Goal: Transaction & Acquisition: Purchase product/service

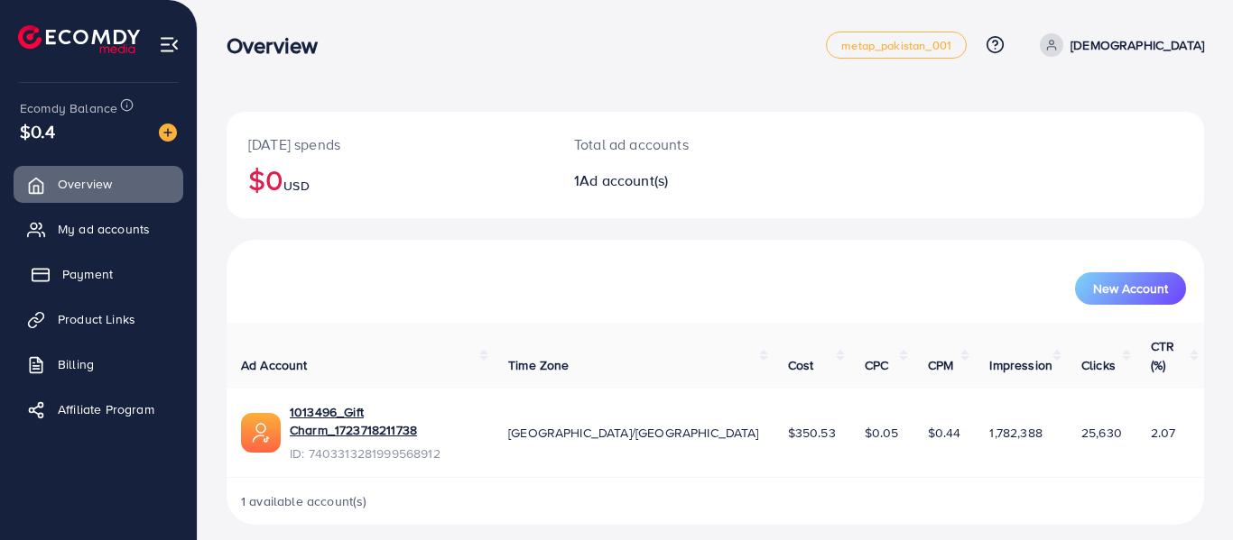
click at [82, 268] on span "Payment" at bounding box center [87, 274] width 51 height 18
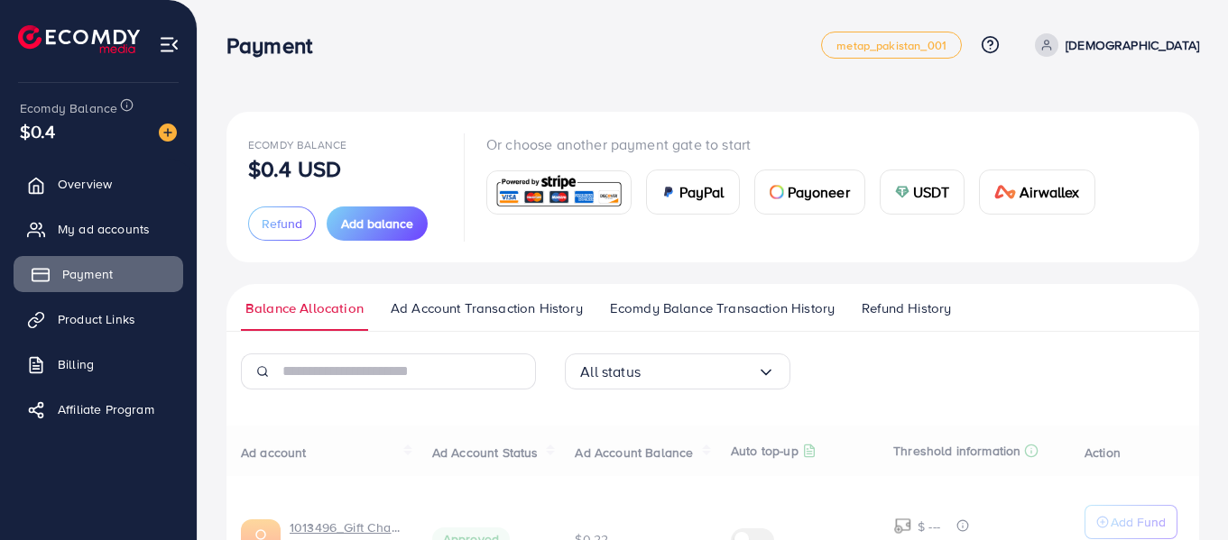
click at [82, 268] on span "Payment" at bounding box center [87, 274] width 51 height 18
click at [913, 198] on span "USDT" at bounding box center [931, 192] width 37 height 22
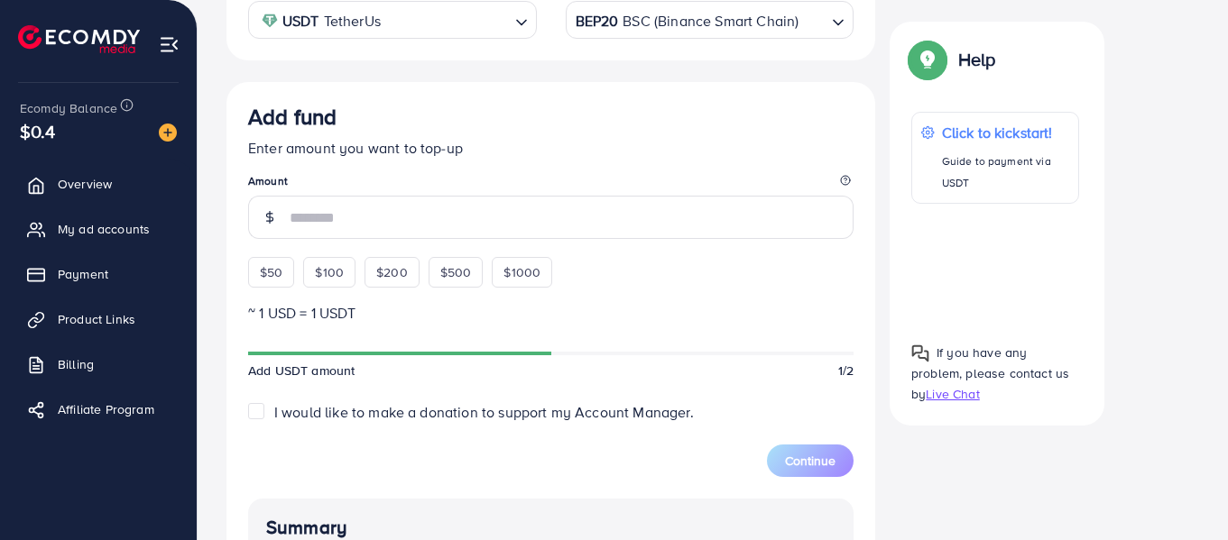
scroll to position [438, 0]
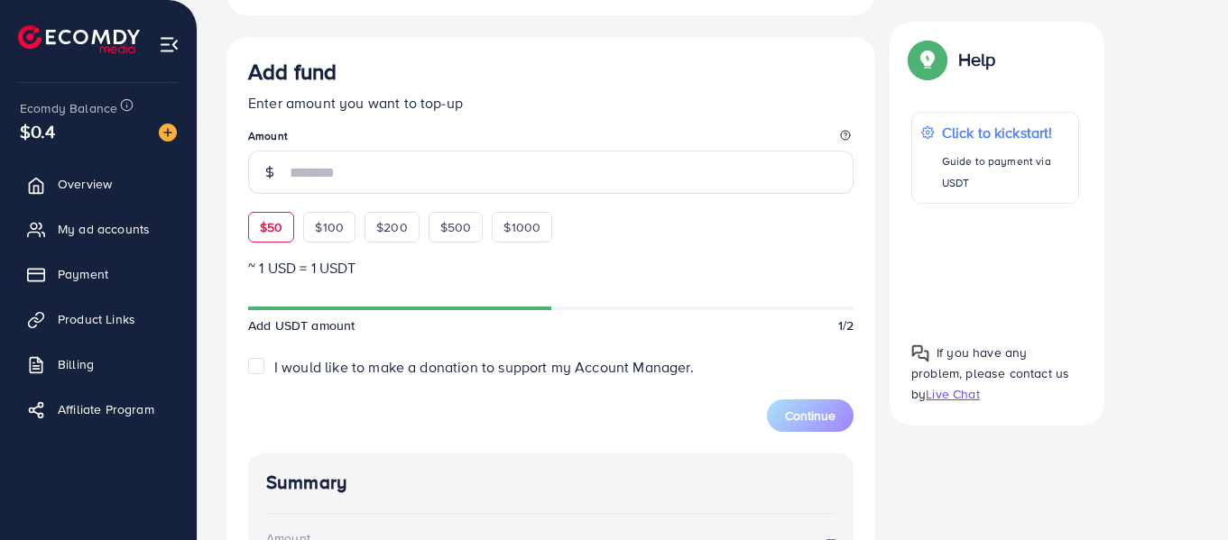
click at [261, 225] on div "Add fund Enter amount you want to top-up Amount $50 $100 $200 $500 $1000" at bounding box center [550, 151] width 605 height 184
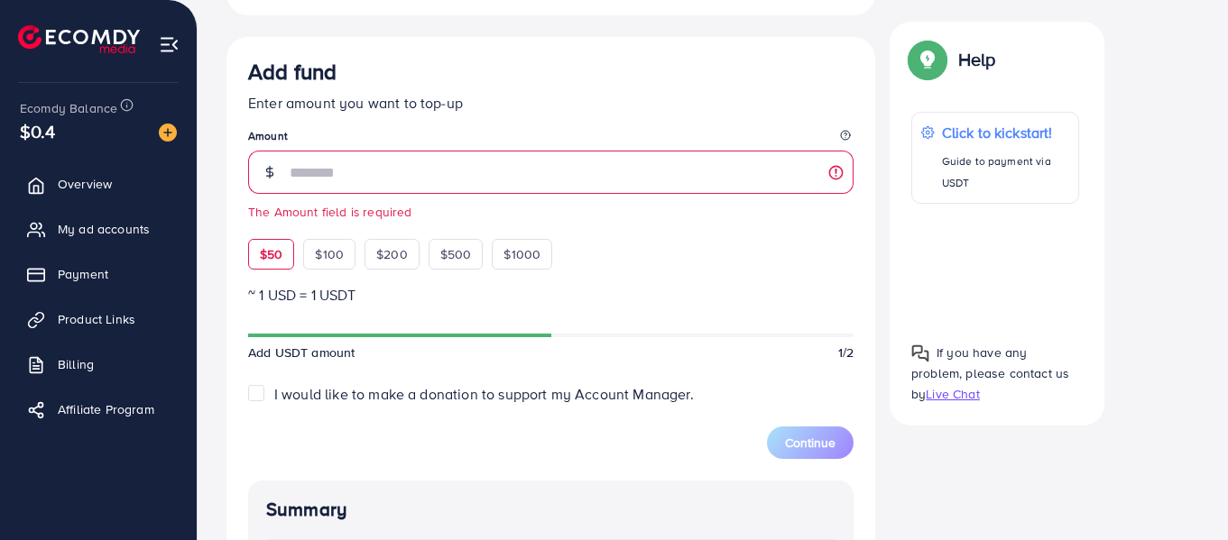
click at [272, 252] on span "$50" at bounding box center [271, 254] width 23 height 18
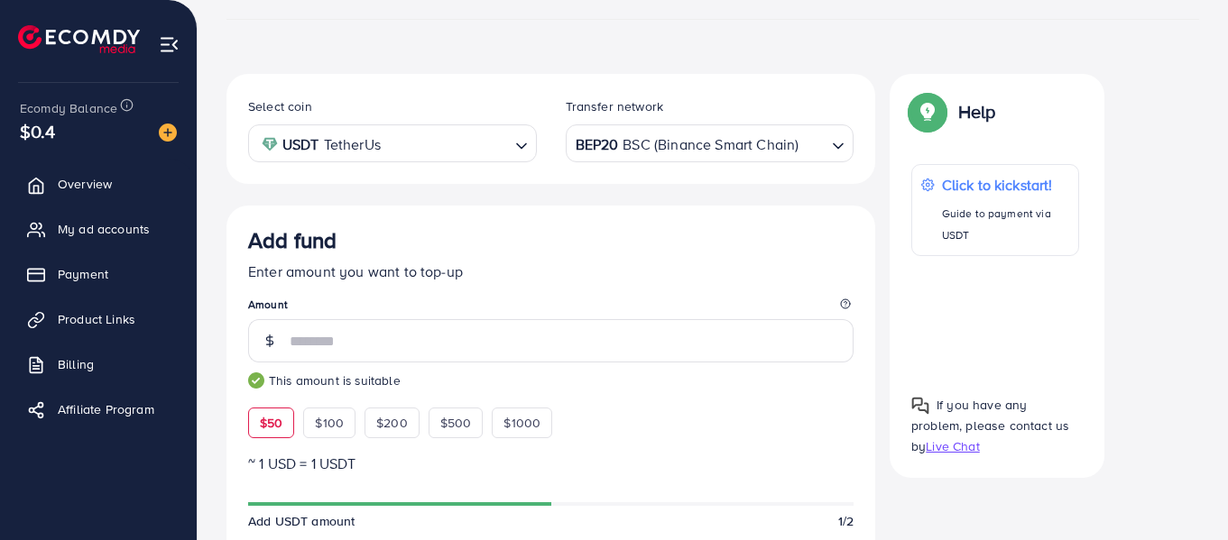
scroll to position [215, 0]
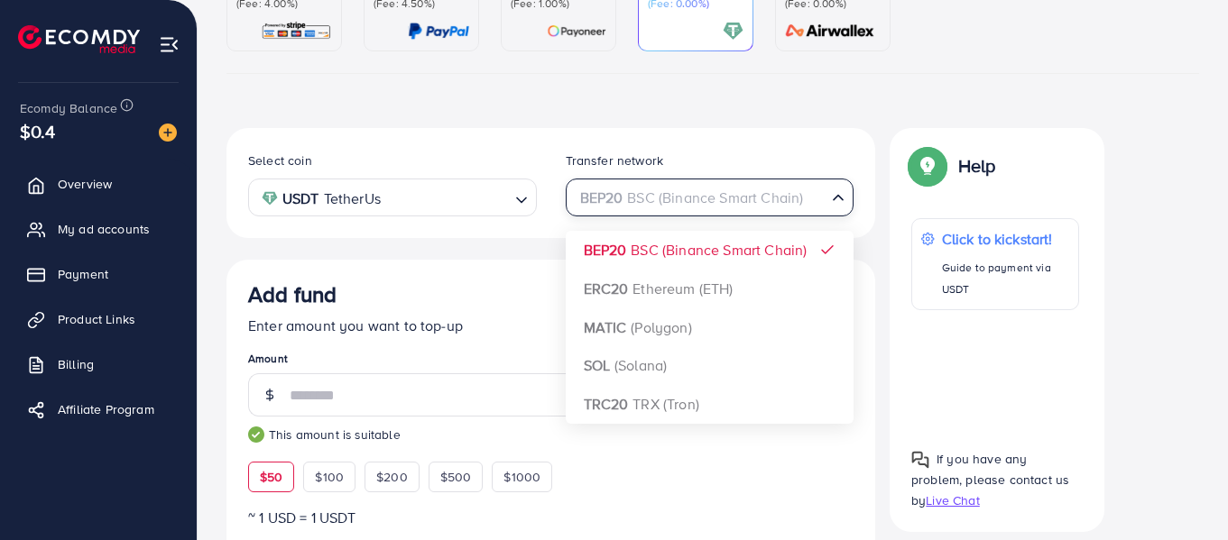
click at [626, 188] on div "BEP20 BSC (Binance Smart Chain)" at bounding box center [699, 196] width 255 height 32
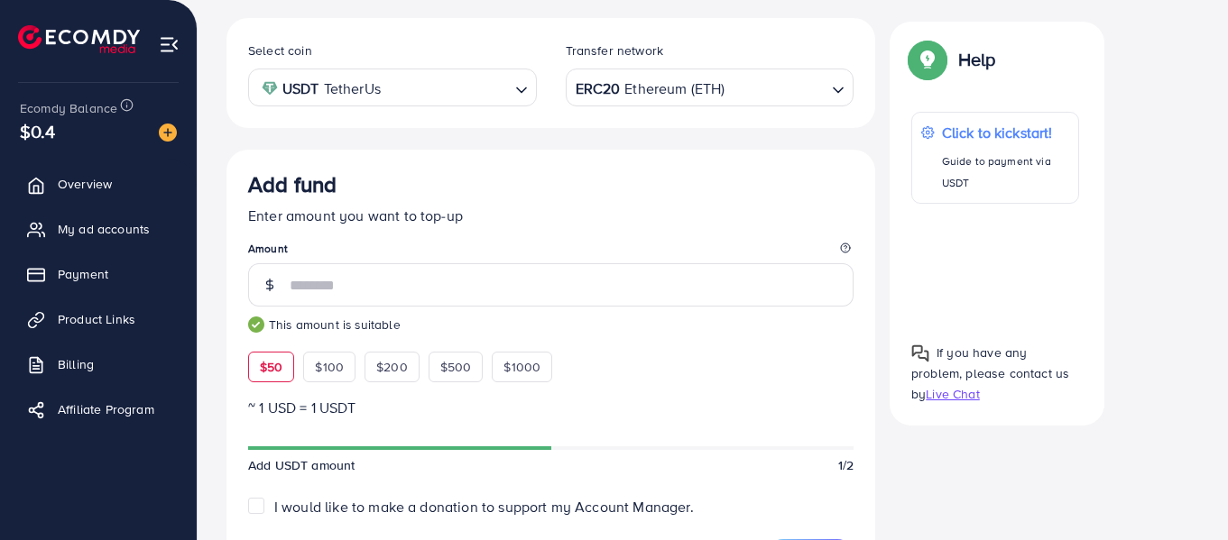
scroll to position [288, 0]
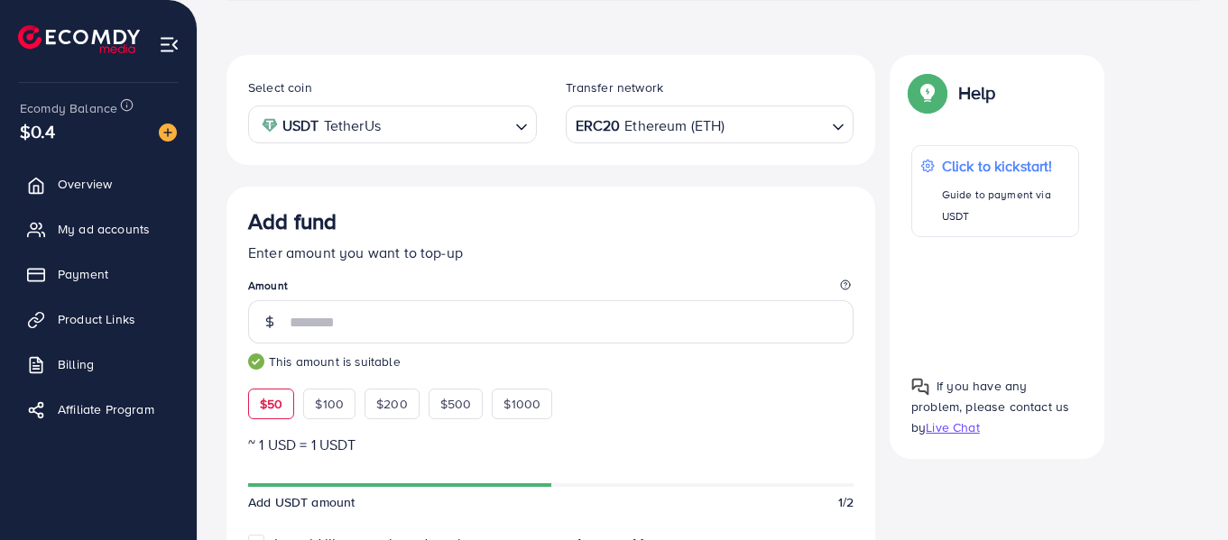
click at [632, 119] on div "ERC20 Ethereum (ETH)" at bounding box center [699, 123] width 255 height 32
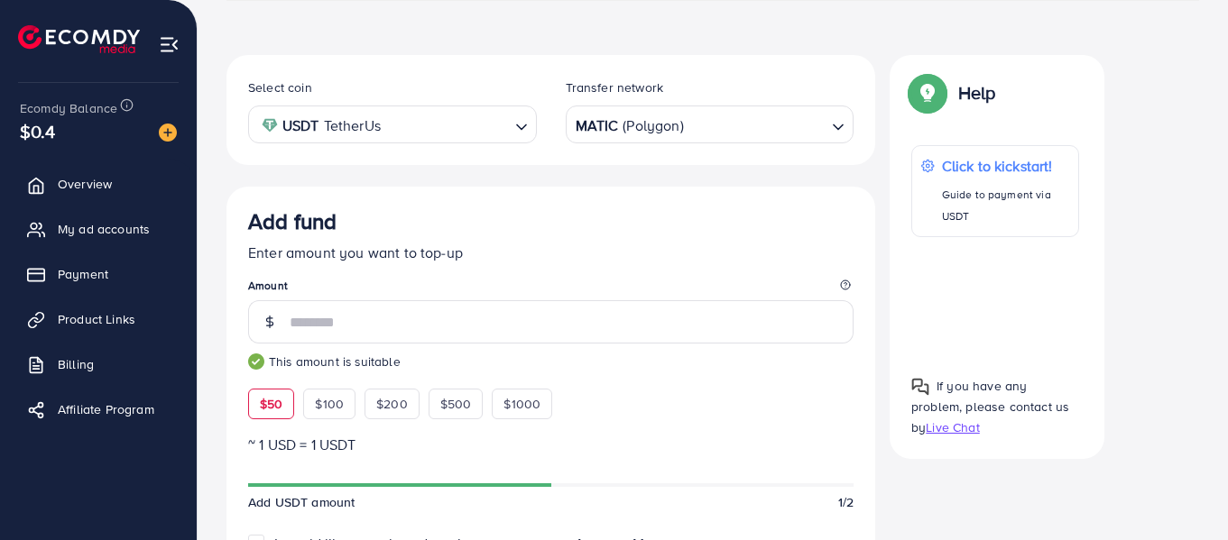
click at [1226, 200] on div "Back to Balance Allocation Credit Card (Fee: 4.00%) PayPal (Fee: 4.50%) Payonee…" at bounding box center [713, 411] width 1030 height 1399
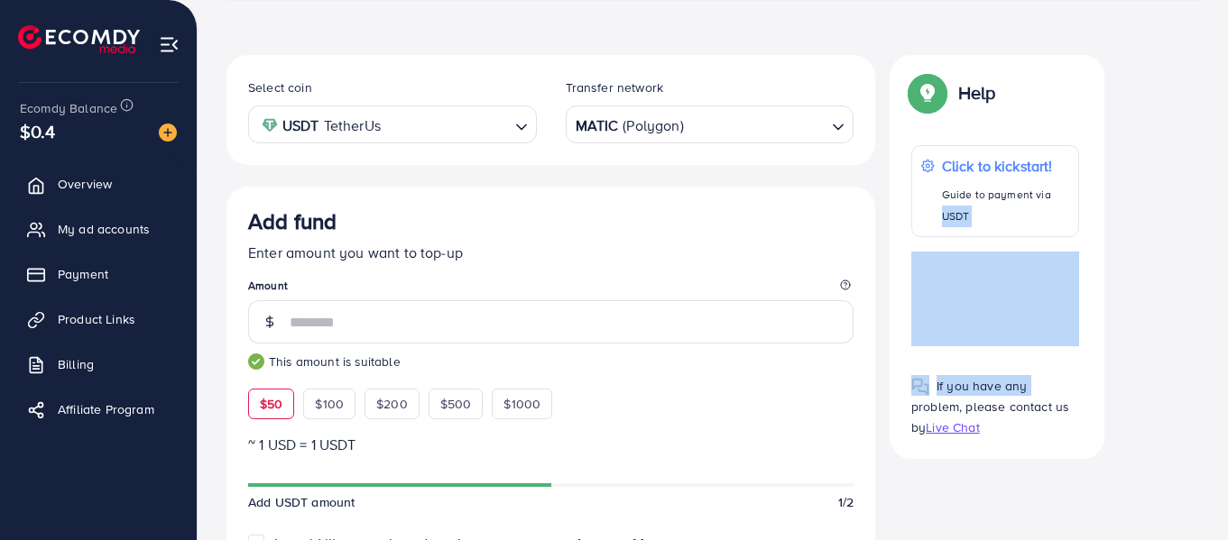
drag, startPoint x: 1226, startPoint y: 200, endPoint x: 1231, endPoint y: 296, distance: 95.7
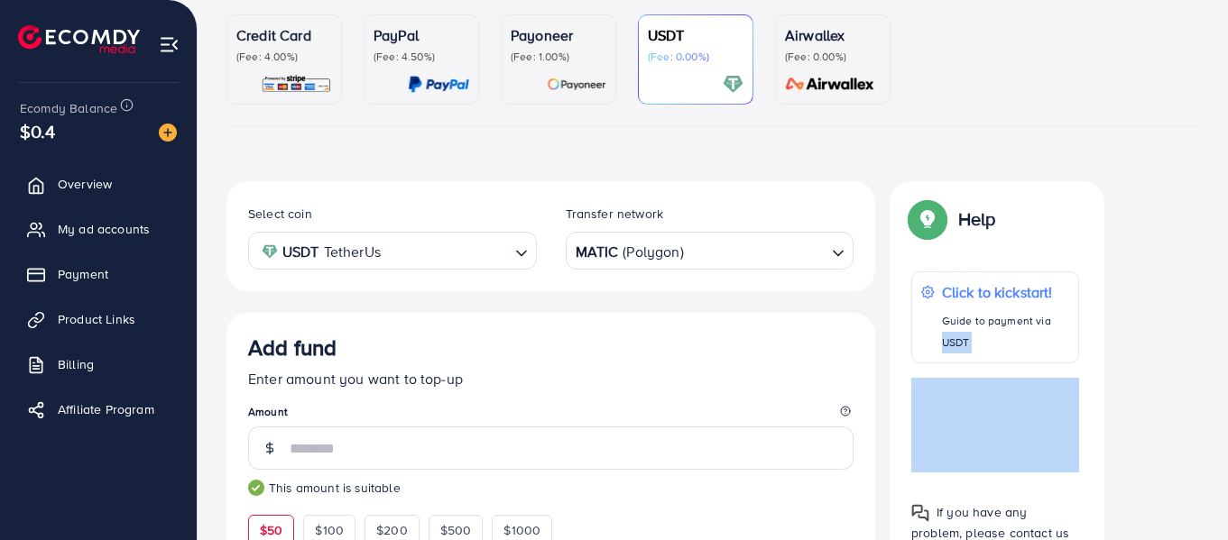
scroll to position [226, 0]
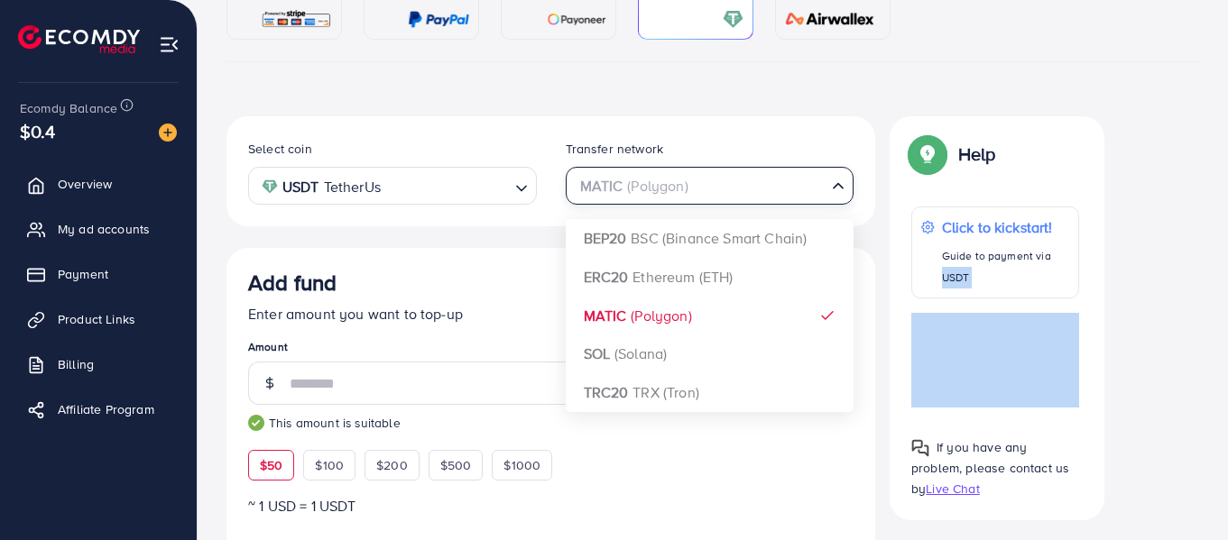
click at [720, 178] on input "Search for option" at bounding box center [700, 186] width 252 height 28
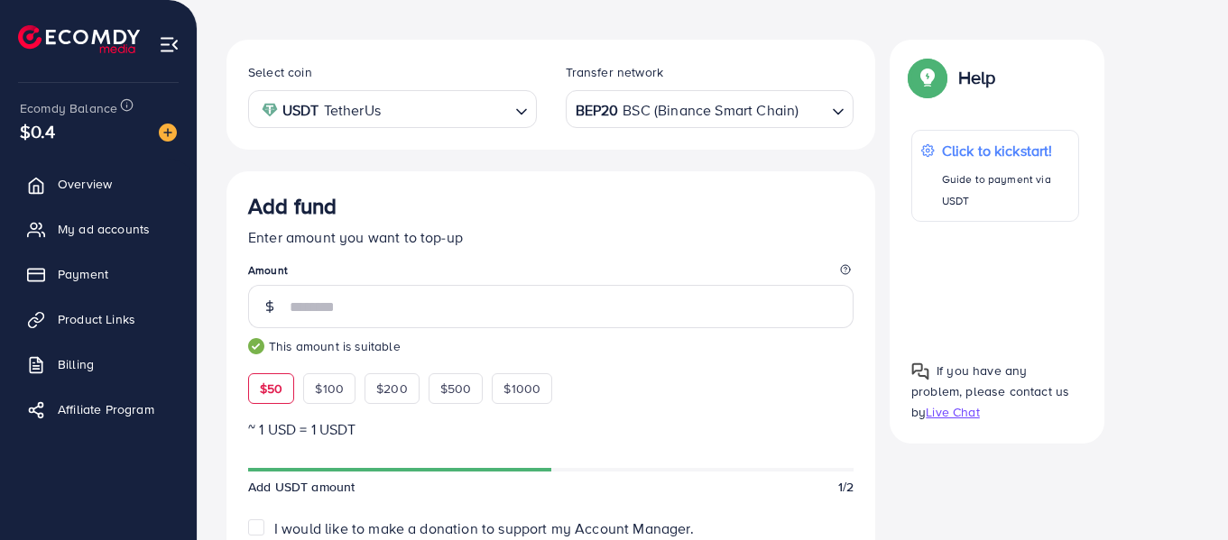
scroll to position [259, 0]
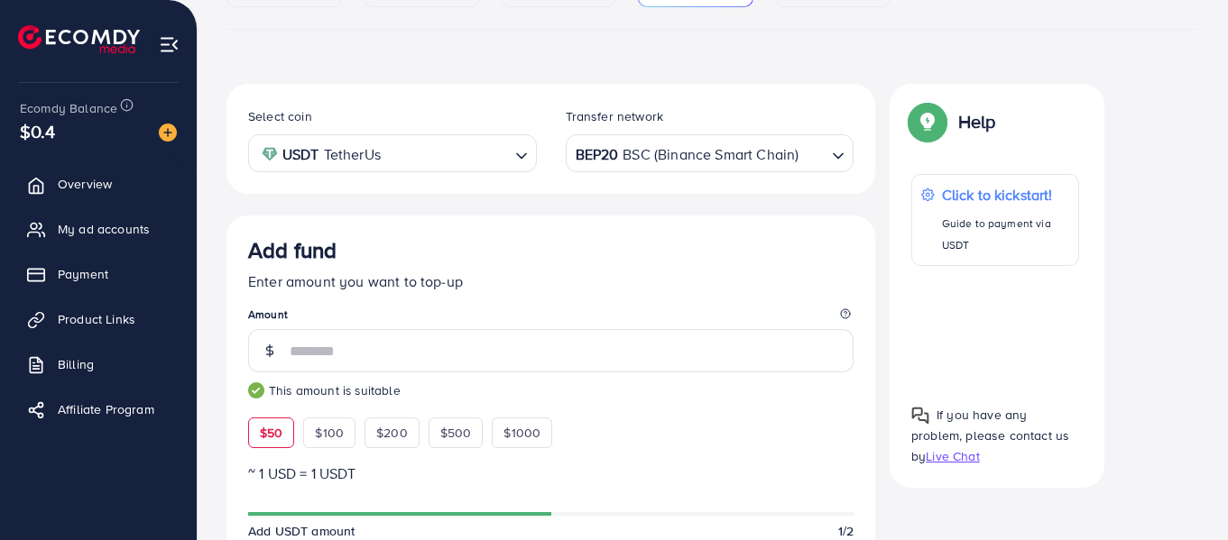
click at [617, 143] on div "BEP20 BSC (Binance Smart Chain)" at bounding box center [699, 152] width 255 height 32
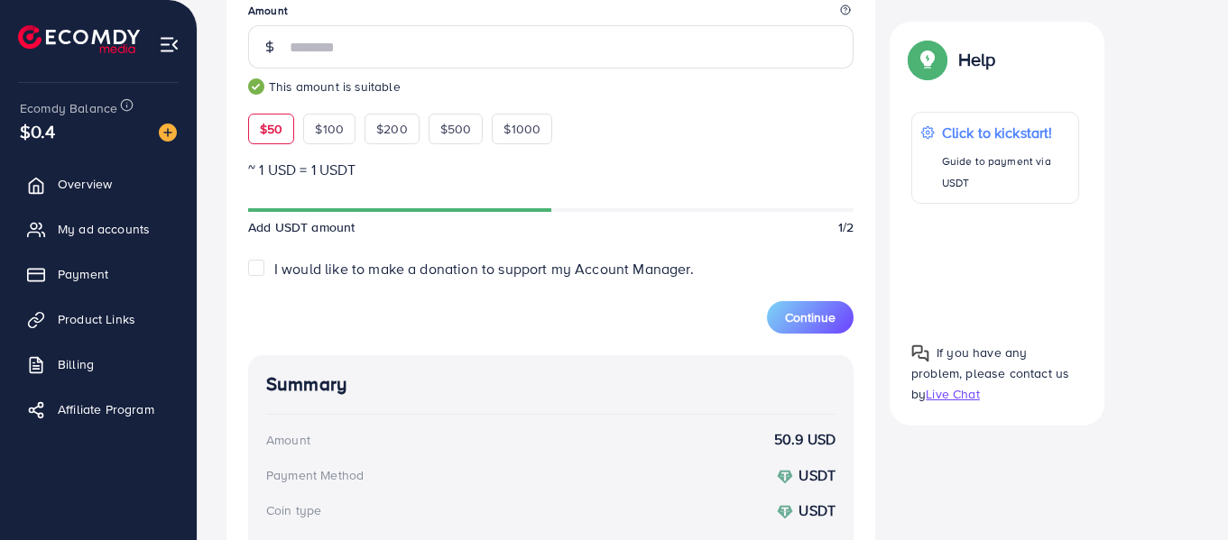
scroll to position [544, 0]
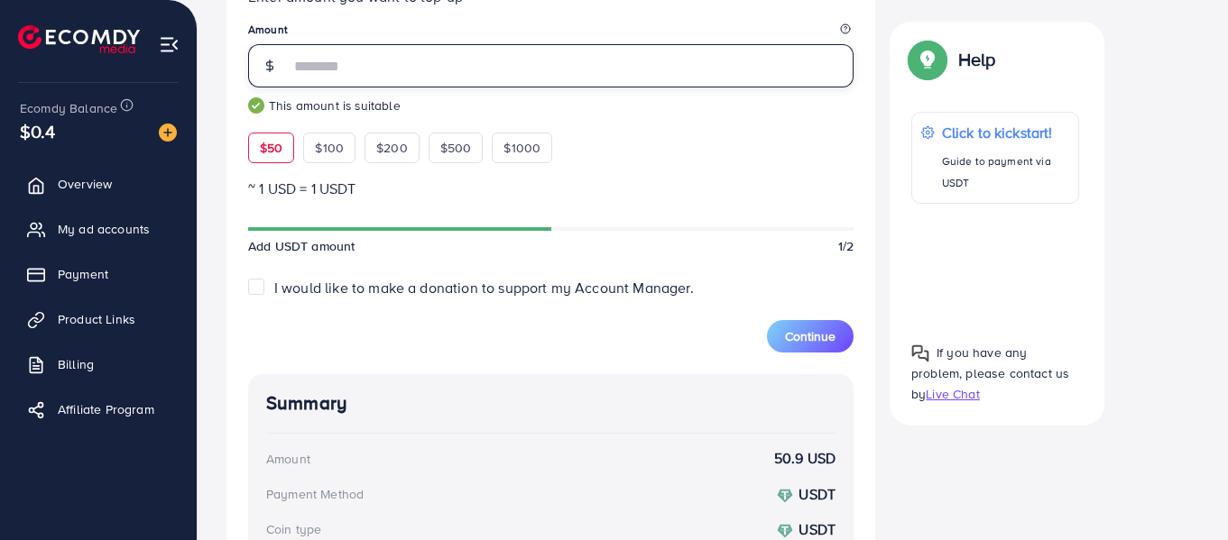
click at [324, 54] on input "**" at bounding box center [572, 65] width 564 height 43
type input "*"
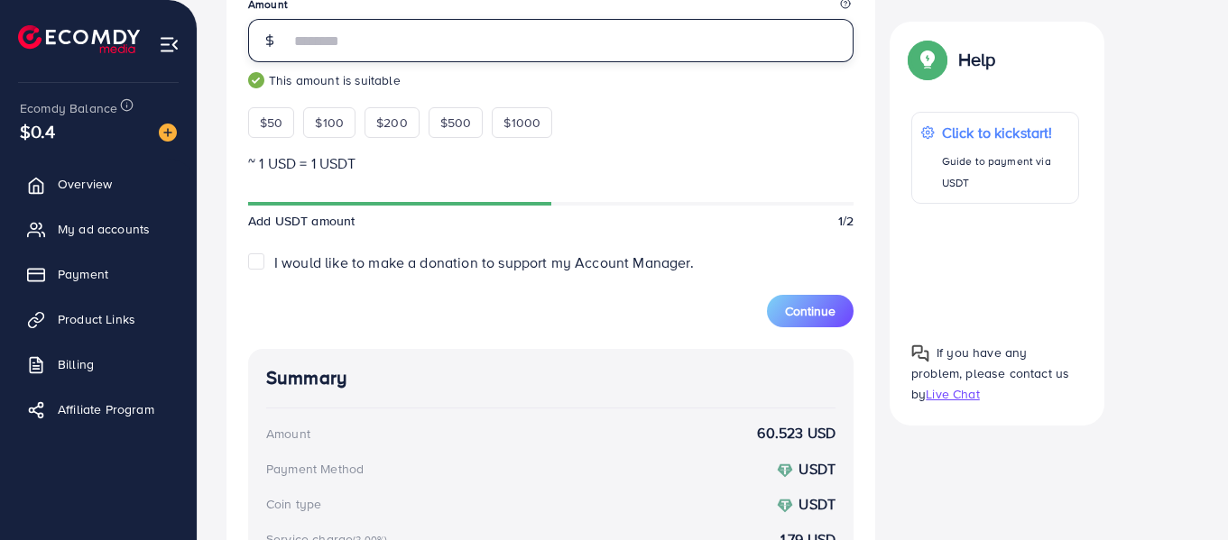
scroll to position [535, 0]
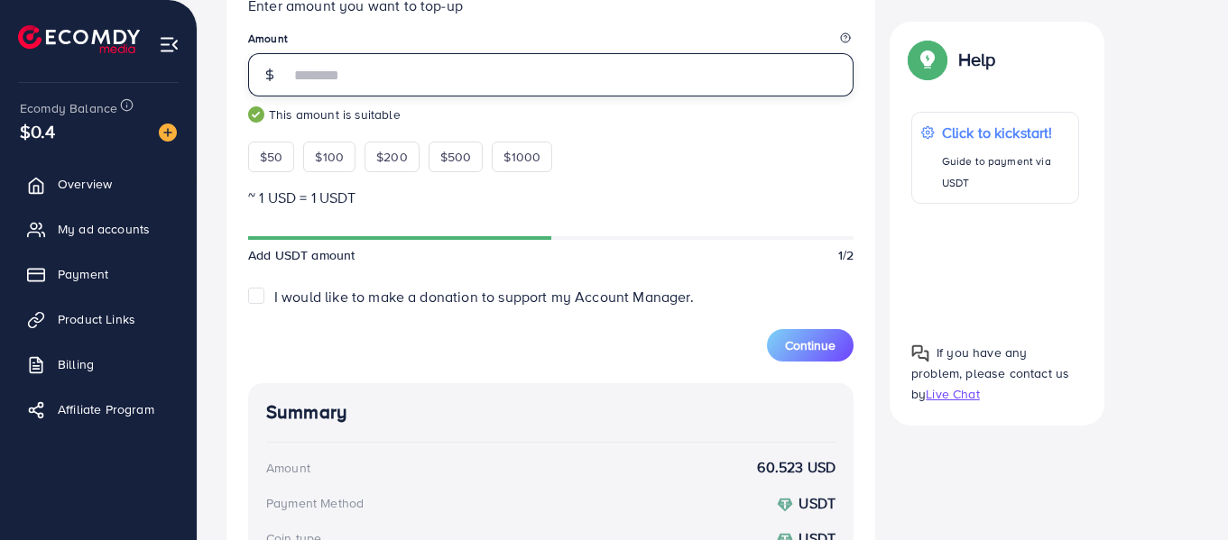
type input "*"
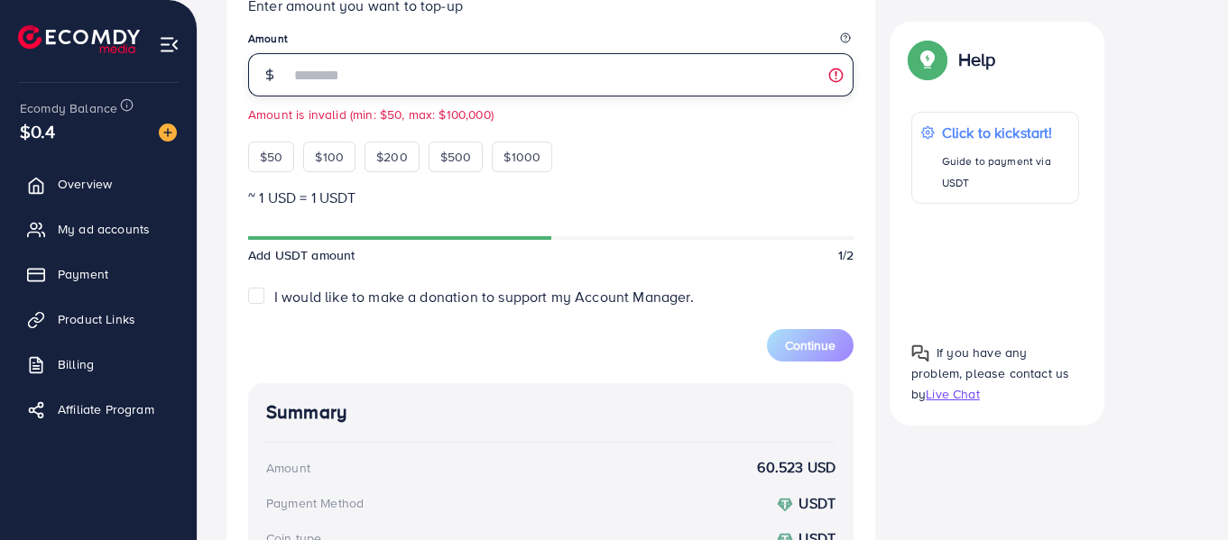
type input "**"
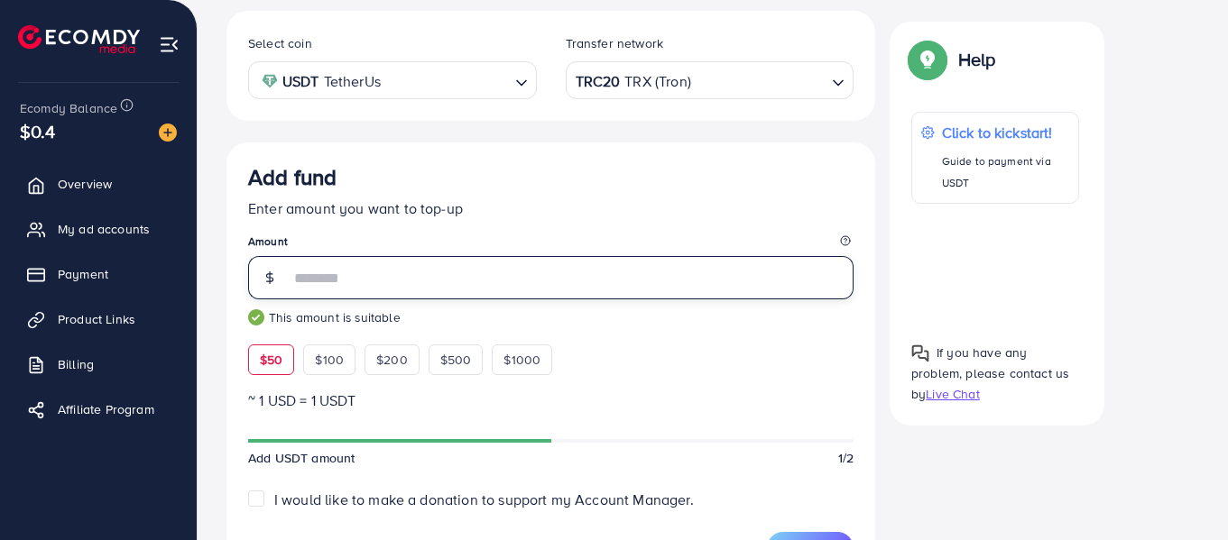
scroll to position [328, 0]
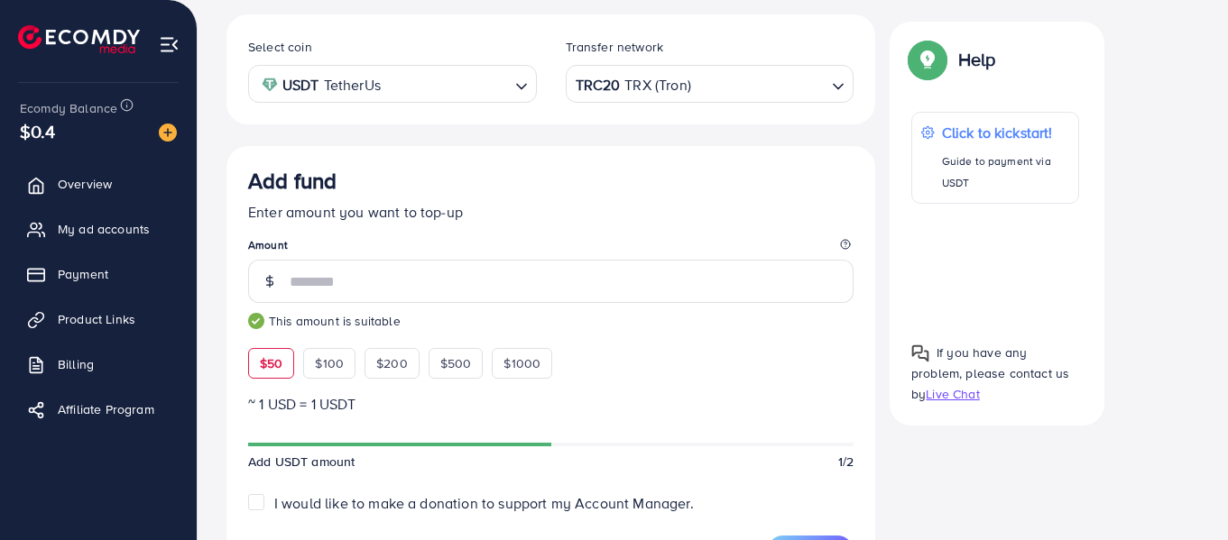
click at [611, 78] on div "TRC20 TRX (Tron)" at bounding box center [699, 83] width 255 height 32
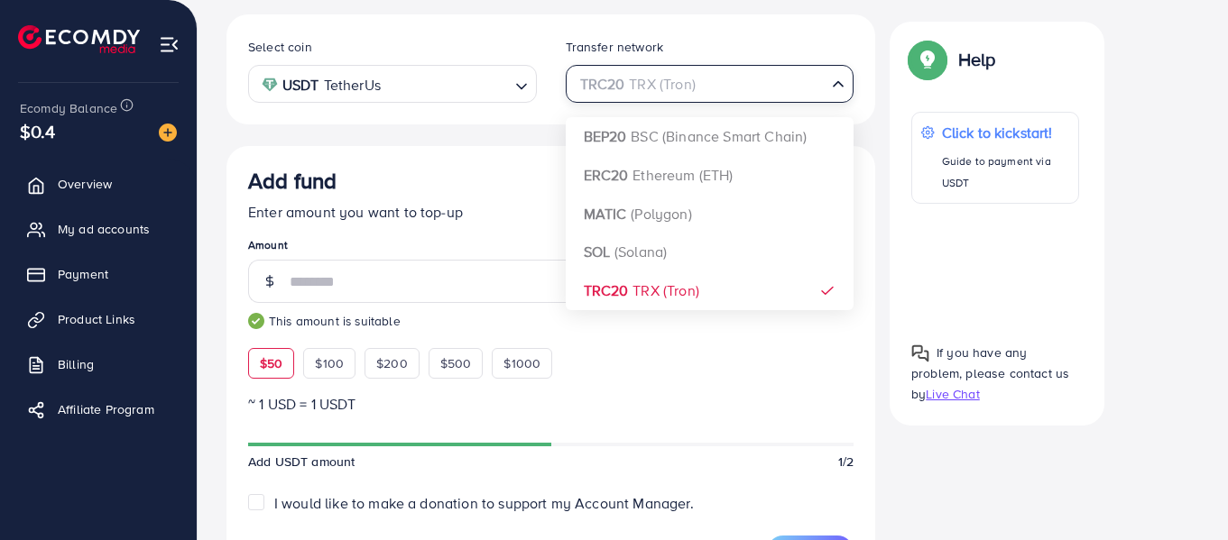
click at [591, 136] on div "Select coin USDT TetherUs Loading... Transfer network TRC20 TRX (Tron) Loading.…" at bounding box center [550, 510] width 649 height 992
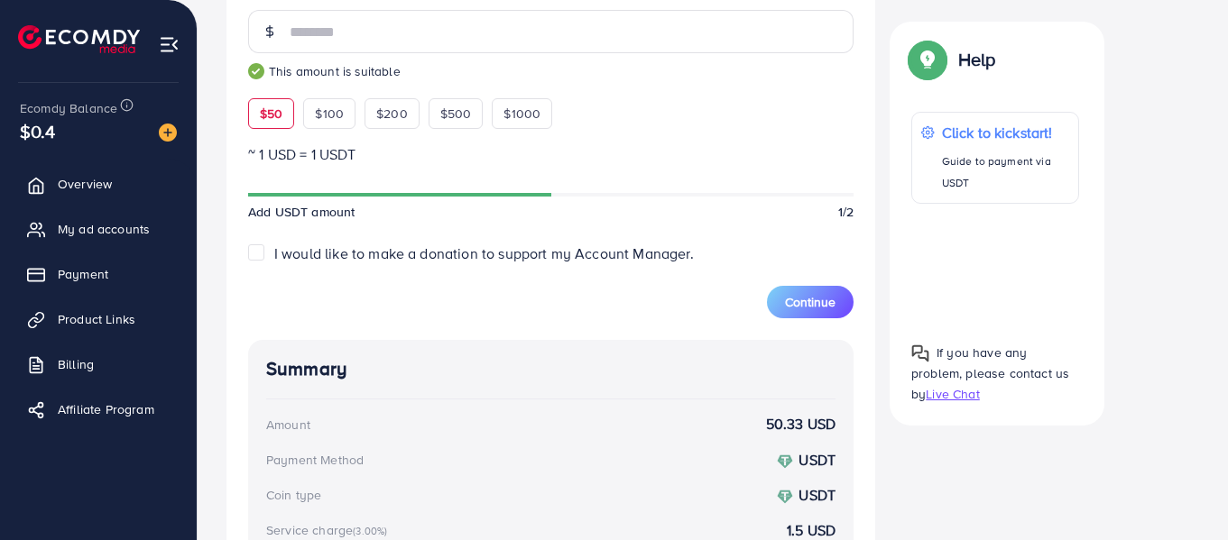
scroll to position [571, 0]
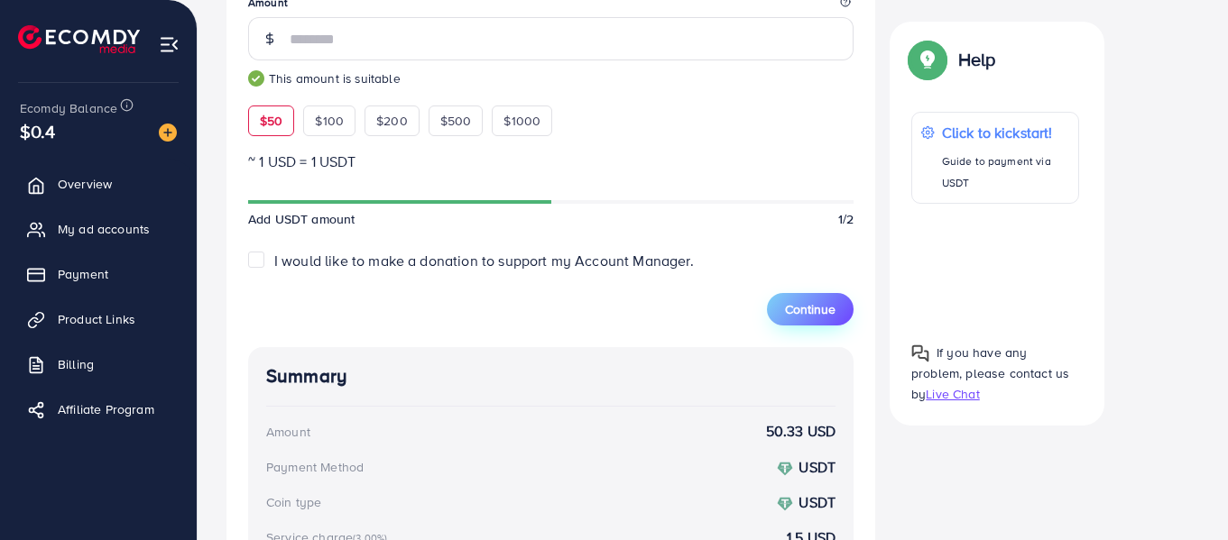
click at [812, 306] on span "Continue" at bounding box center [810, 309] width 51 height 18
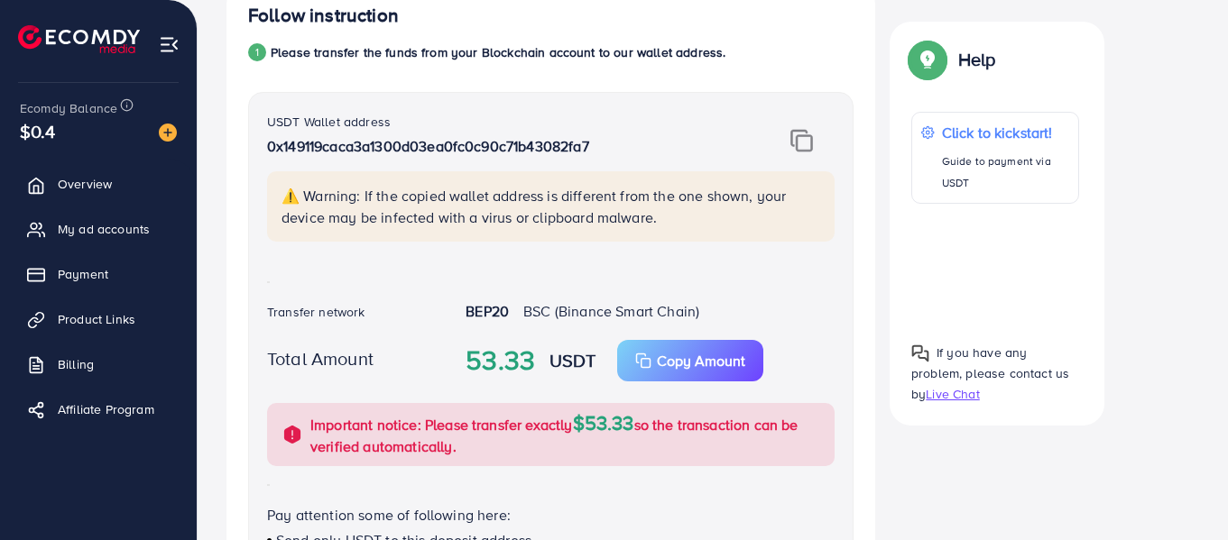
scroll to position [361, 0]
click at [801, 136] on img at bounding box center [801, 139] width 23 height 23
click at [802, 134] on img at bounding box center [801, 139] width 23 height 23
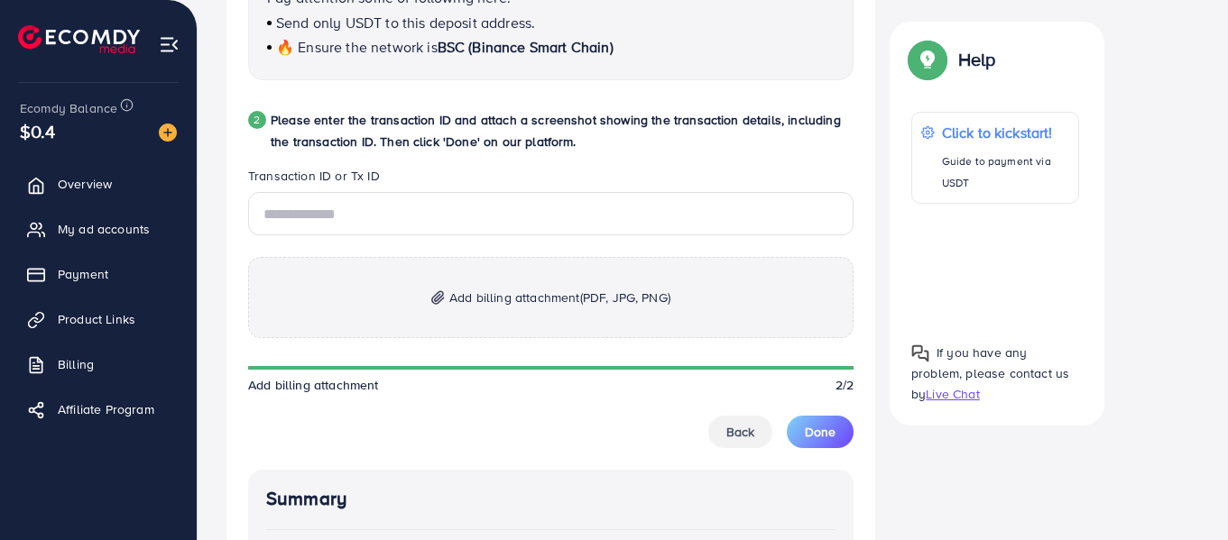
scroll to position [885, 0]
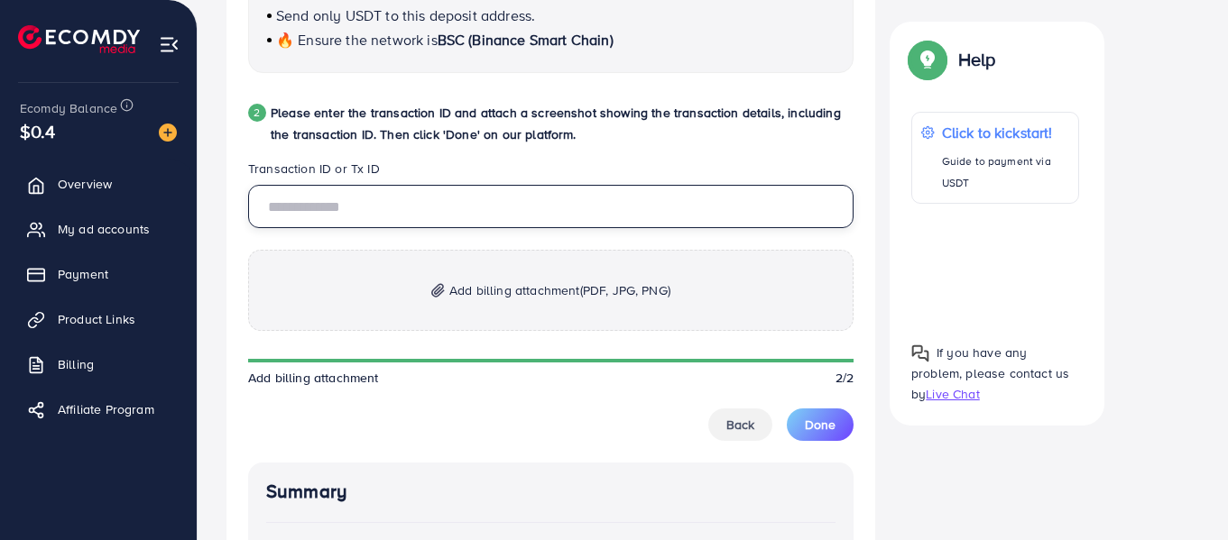
click at [336, 210] on input "text" at bounding box center [550, 206] width 605 height 43
drag, startPoint x: 356, startPoint y: 218, endPoint x: 0, endPoint y: 281, distance: 360.9
click at [0, 281] on div "Add fund metap_pakistan_001 Help Center Contact Support Plans and Pricing Term …" at bounding box center [614, 30] width 1228 height 1830
paste input "********"
type input "**********"
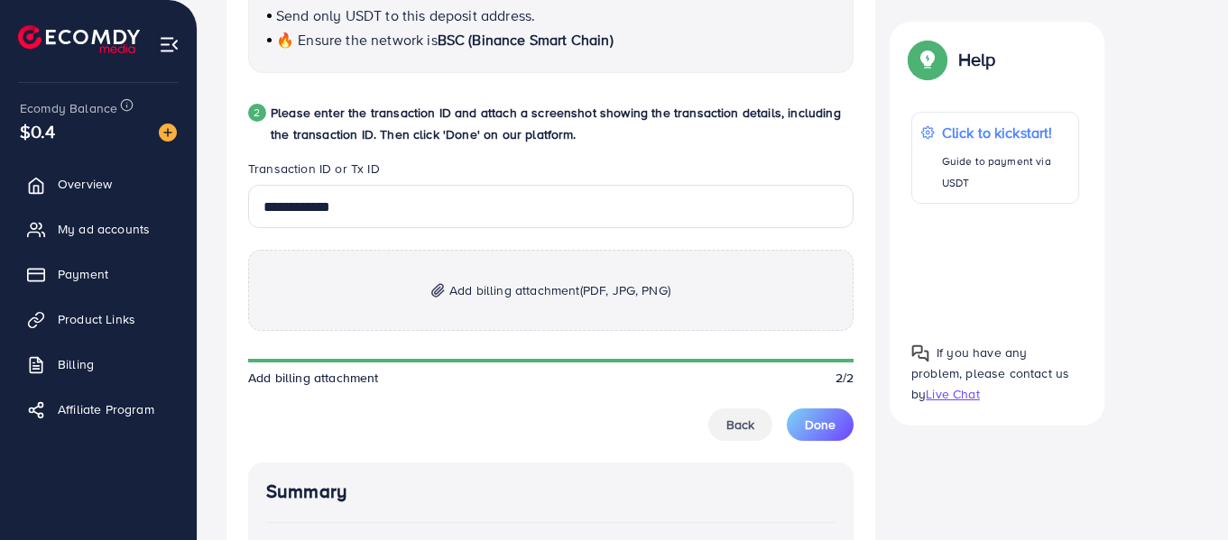
click at [634, 300] on span "(PDF, JPG, PNG)" at bounding box center [625, 291] width 90 height 18
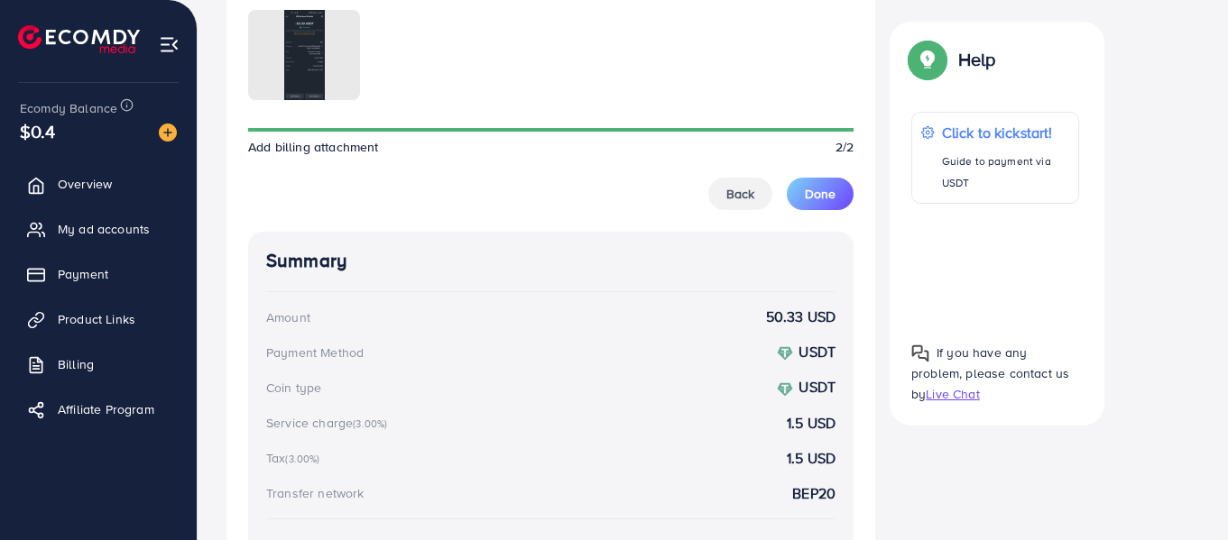
scroll to position [1214, 0]
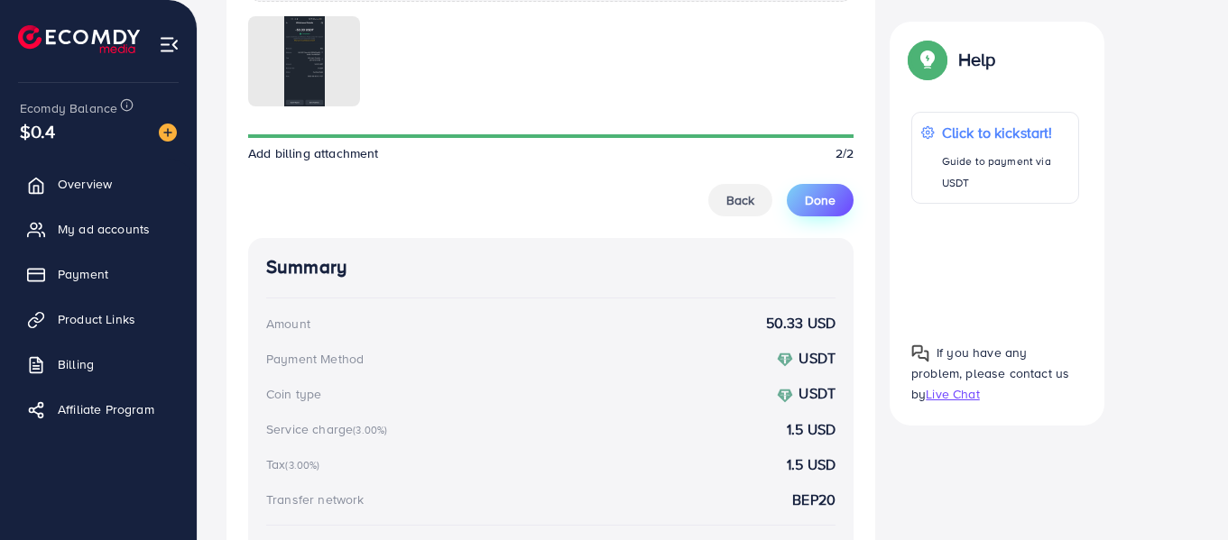
click at [823, 198] on span "Done" at bounding box center [820, 200] width 31 height 18
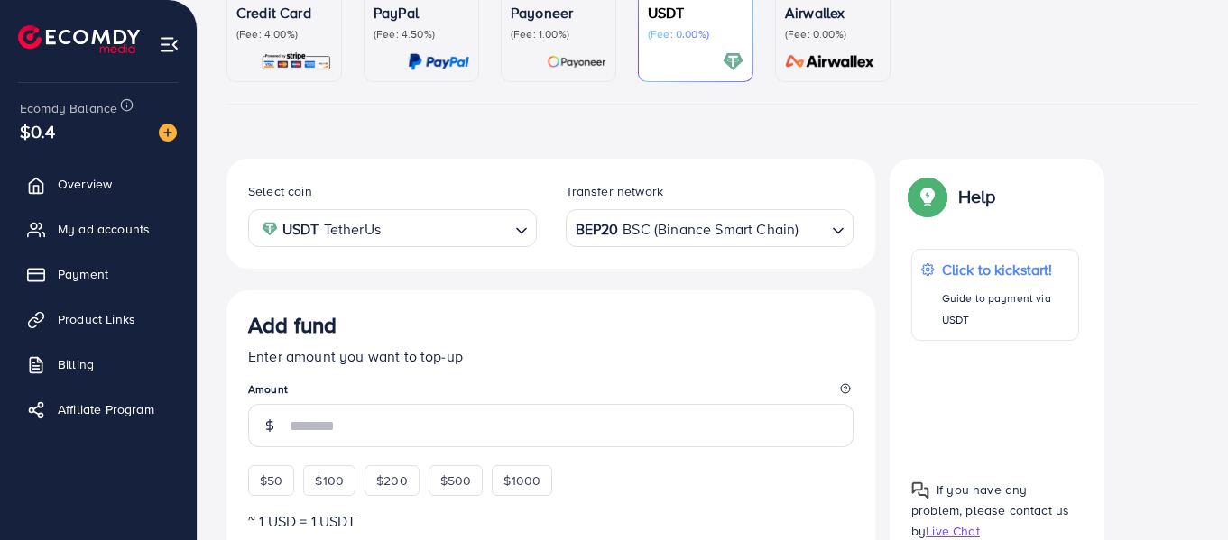
scroll to position [0, 0]
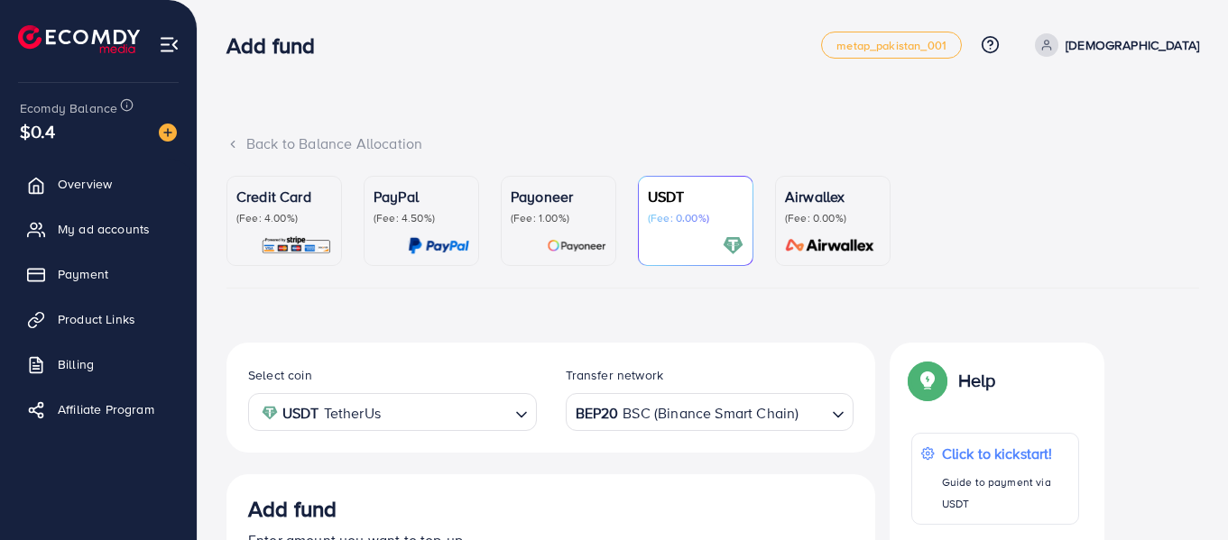
click at [243, 137] on div "Back to Balance Allocation" at bounding box center [712, 144] width 973 height 21
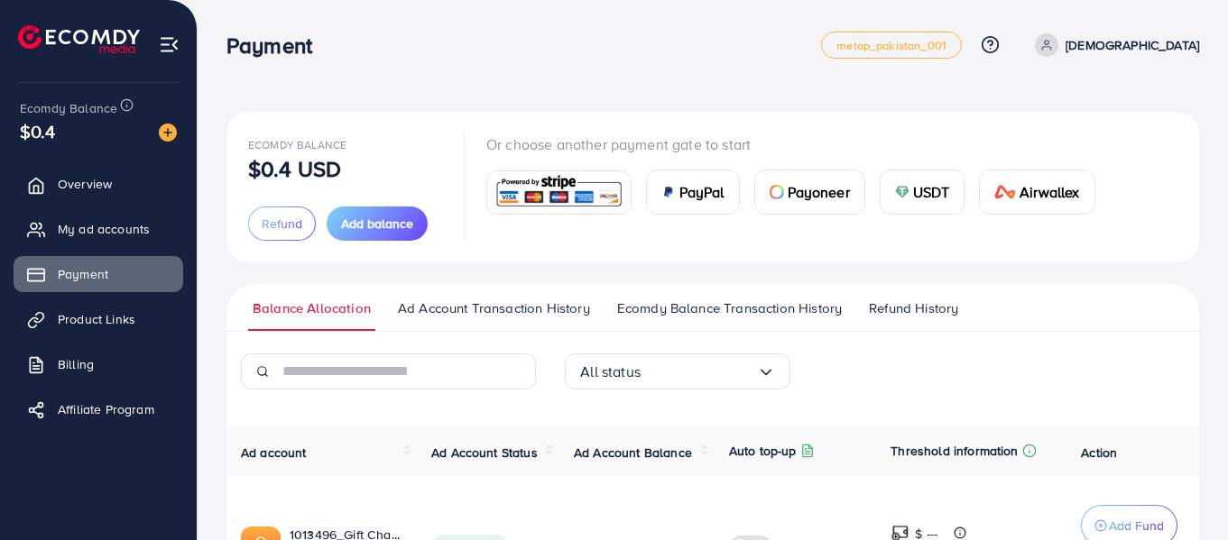
click at [56, 149] on div "Ecomdy Balance $0.4" at bounding box center [98, 121] width 168 height 76
click at [42, 129] on span "$0.4" at bounding box center [38, 131] width 36 height 26
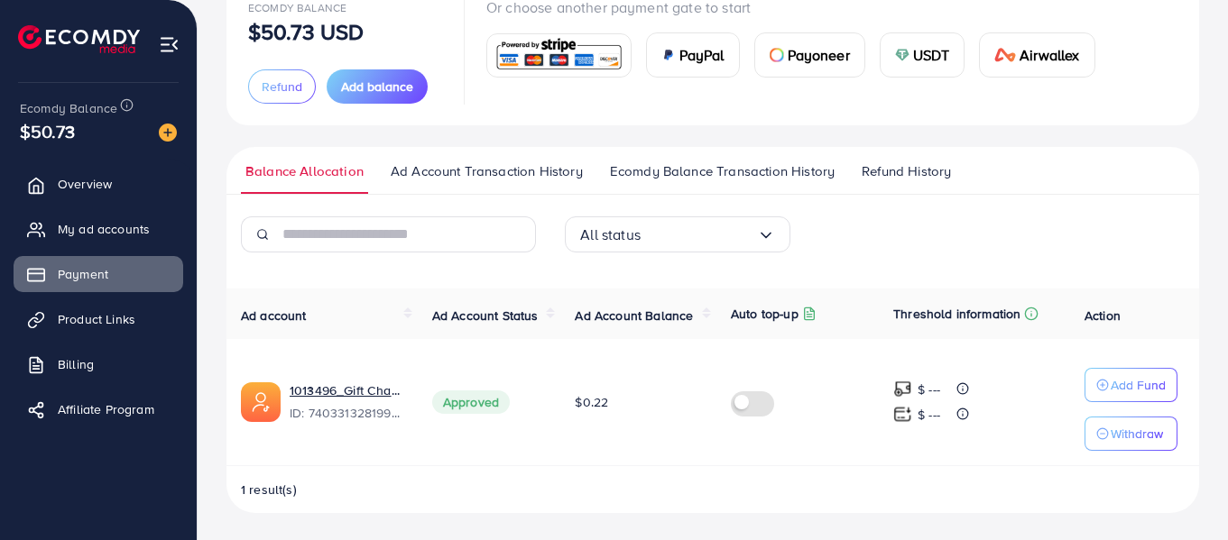
scroll to position [139, 0]
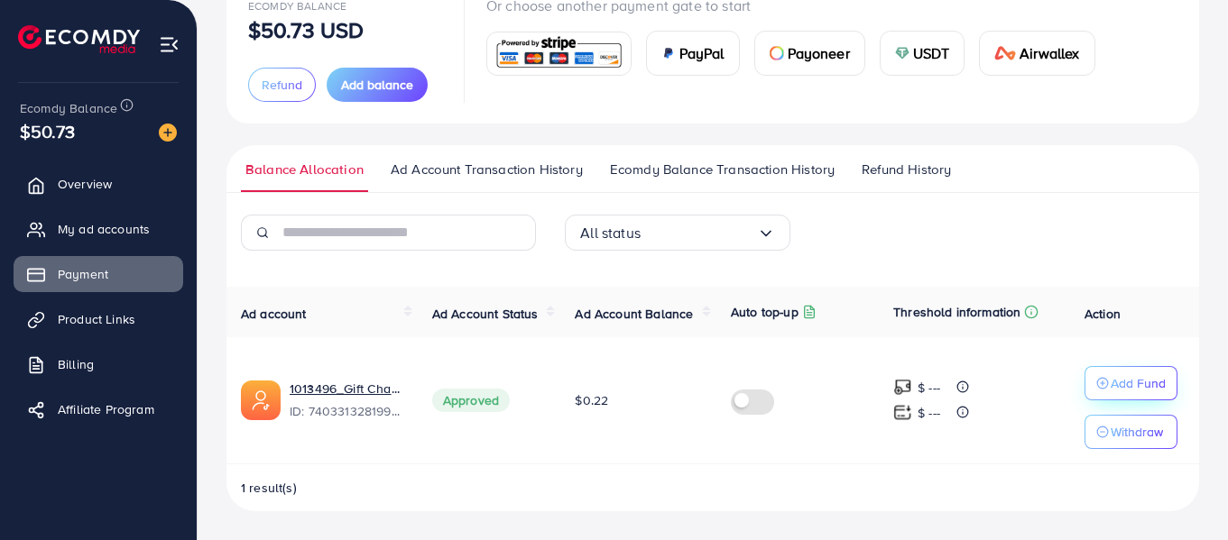
click at [1103, 383] on line "button" at bounding box center [1103, 383] width 5 height 0
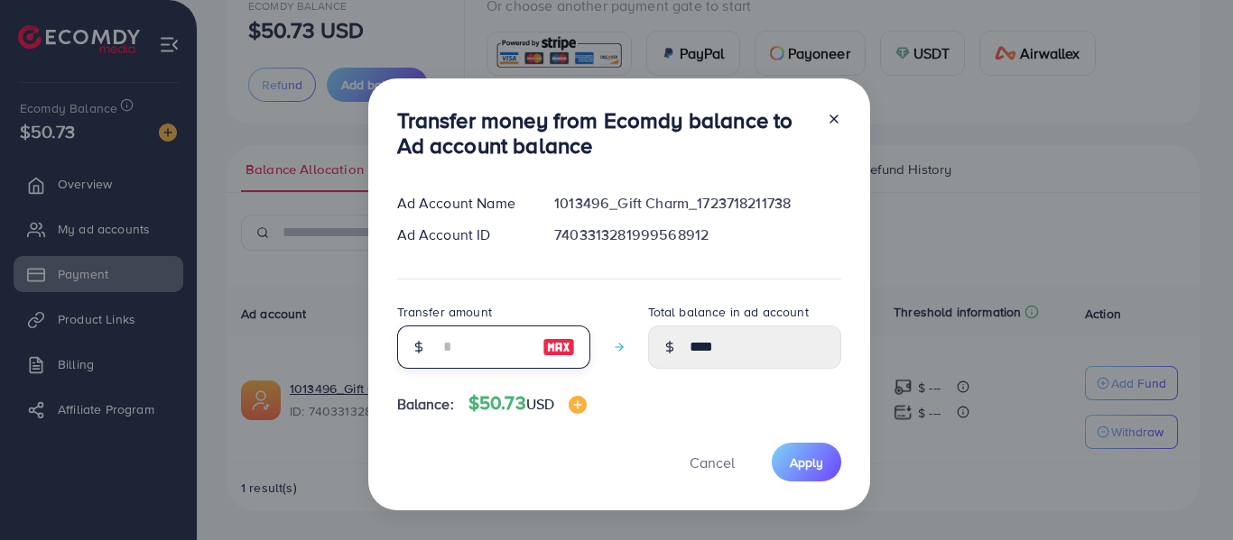
click at [439, 347] on input "number" at bounding box center [484, 347] width 90 height 43
type input "**"
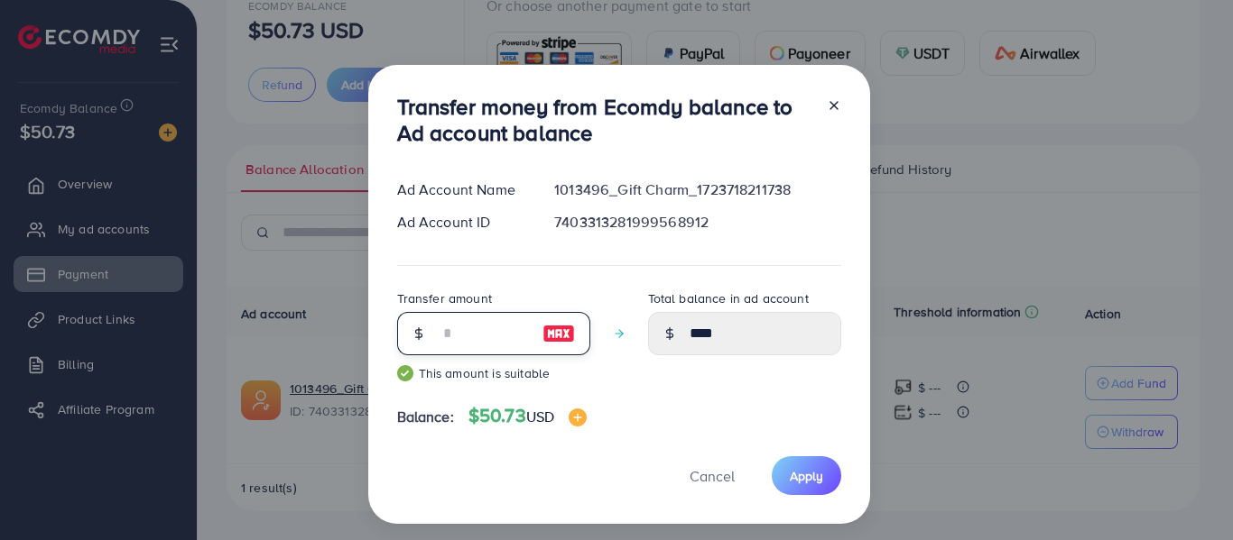
type input "*****"
type input "**"
click at [801, 477] on span "Apply" at bounding box center [806, 476] width 33 height 18
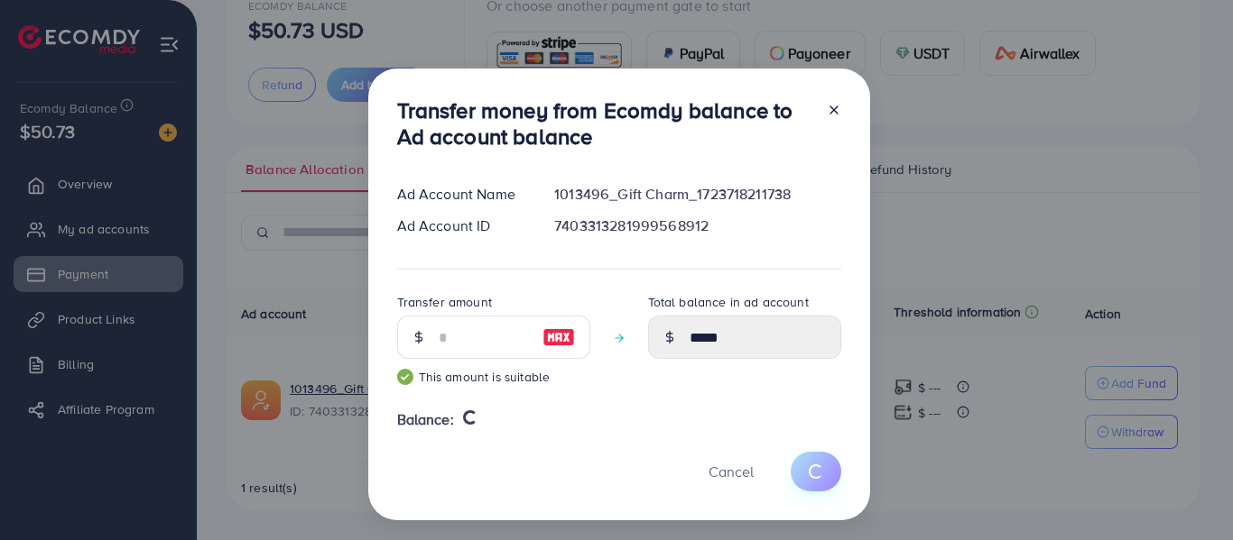
type input "****"
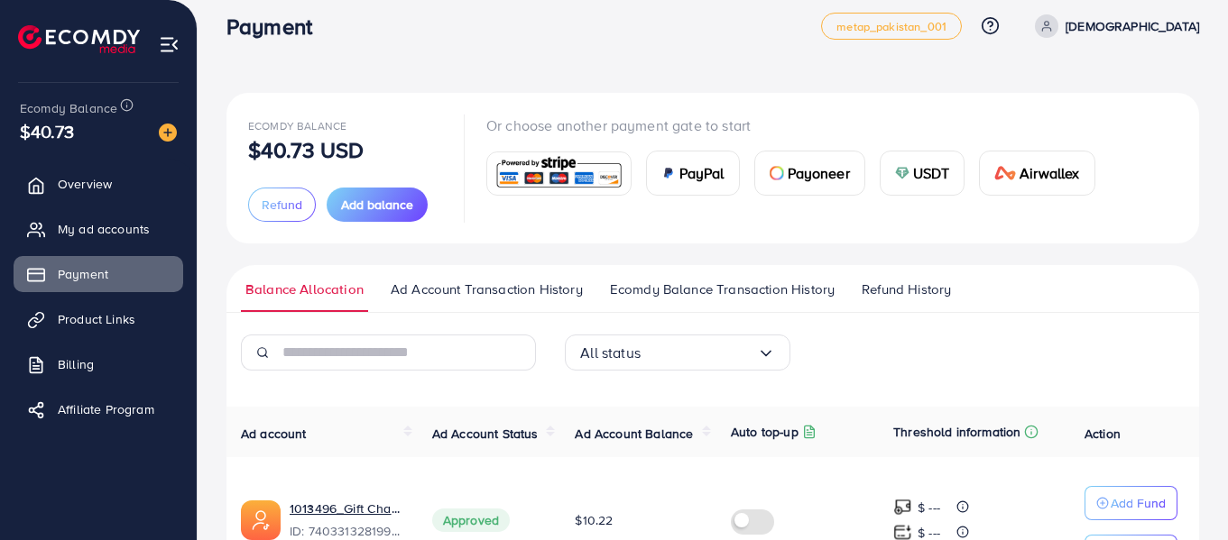
scroll to position [0, 0]
